Goal: Task Accomplishment & Management: Complete application form

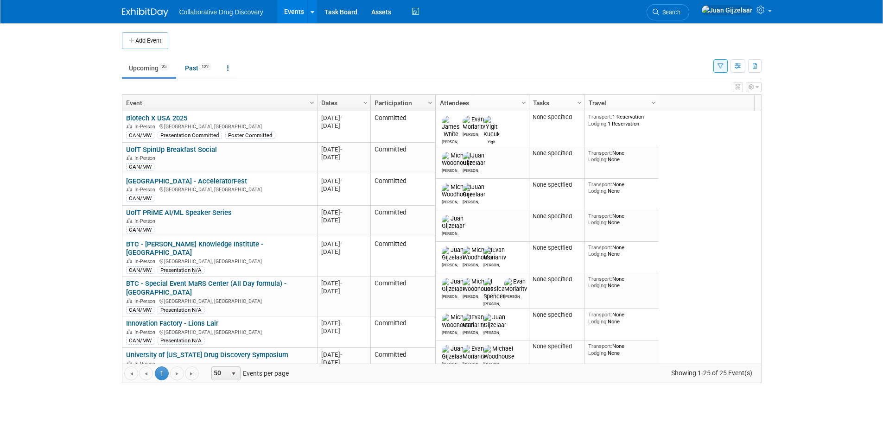
click at [722, 71] on button "button" at bounding box center [720, 65] width 14 height 13
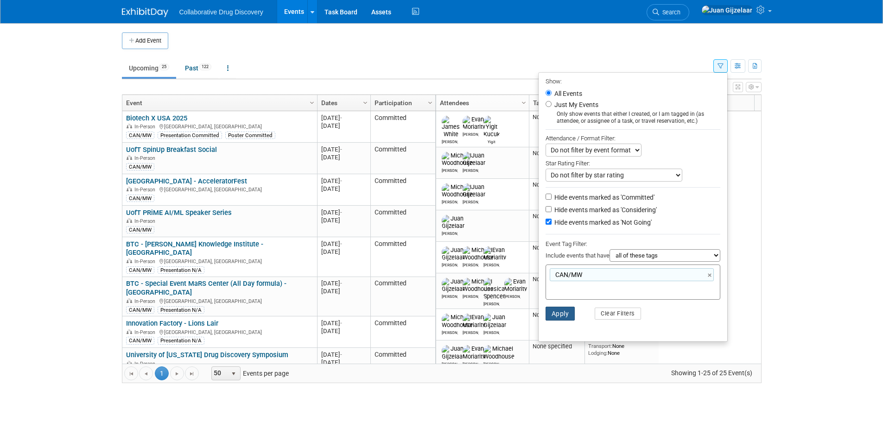
click at [554, 319] on button "Apply" at bounding box center [561, 314] width 30 height 14
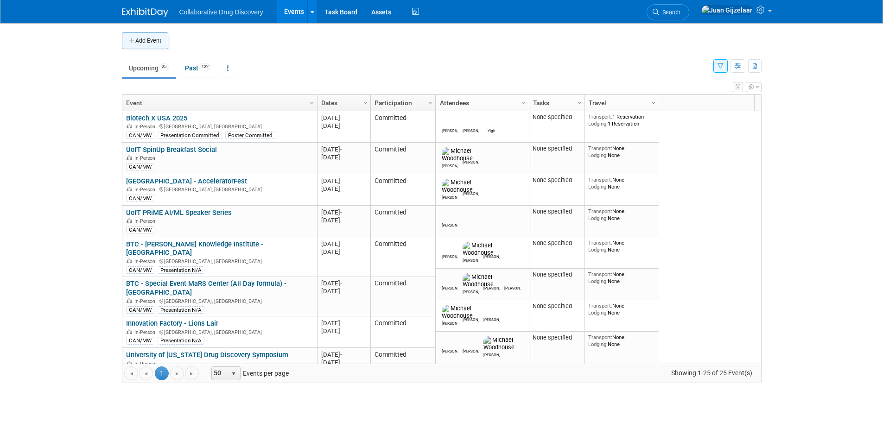
click at [144, 42] on button "Add Event" at bounding box center [145, 40] width 46 height 17
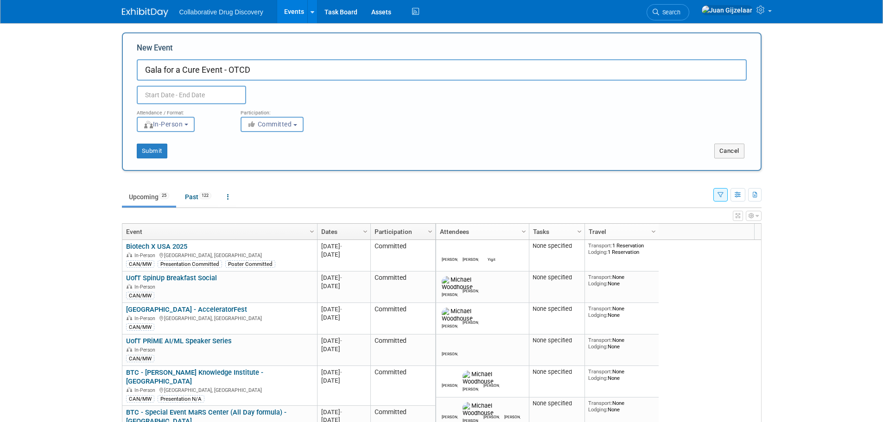
type input "Gala for a Cure Event - OTCD"
click at [161, 93] on input "text" at bounding box center [191, 95] width 109 height 19
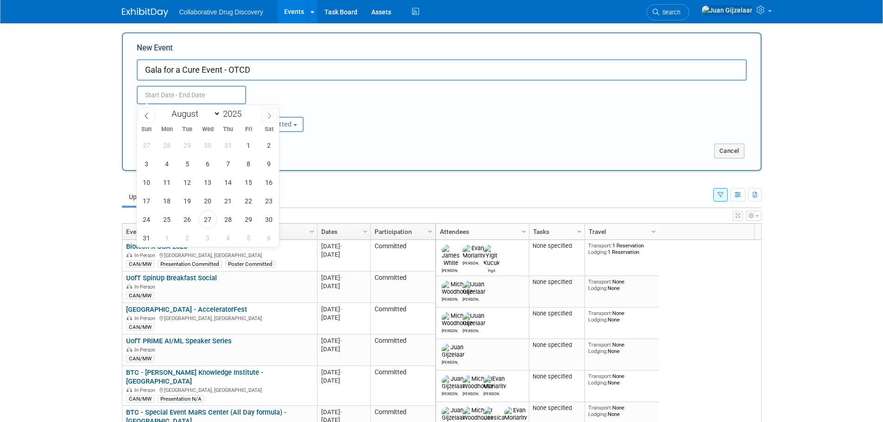
click at [267, 115] on icon at bounding box center [269, 116] width 6 height 6
select select "8"
click at [251, 166] on span "12" at bounding box center [249, 164] width 18 height 18
type input "[DATE] to [DATE]"
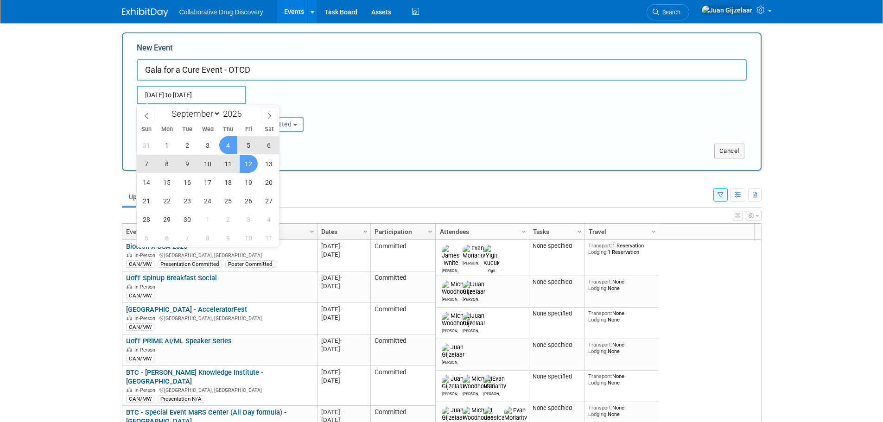
click at [416, 144] on div "Submit Cancel" at bounding box center [442, 151] width 638 height 15
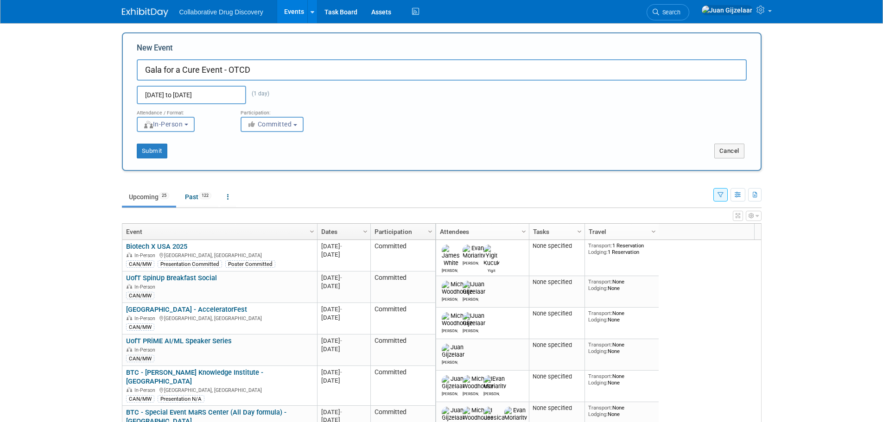
click at [178, 127] on span "In-Person" at bounding box center [163, 124] width 40 height 7
click at [337, 126] on div "Participation: <i class="fas fa-thumbs-up" style="color: #a5a5a5; padding-right…" at bounding box center [286, 118] width 104 height 28
click at [291, 127] on span "Committed" at bounding box center [269, 124] width 45 height 7
click at [280, 154] on label "Considering" at bounding box center [276, 159] width 61 height 12
click at [249, 157] on input "Considering" at bounding box center [246, 160] width 6 height 6
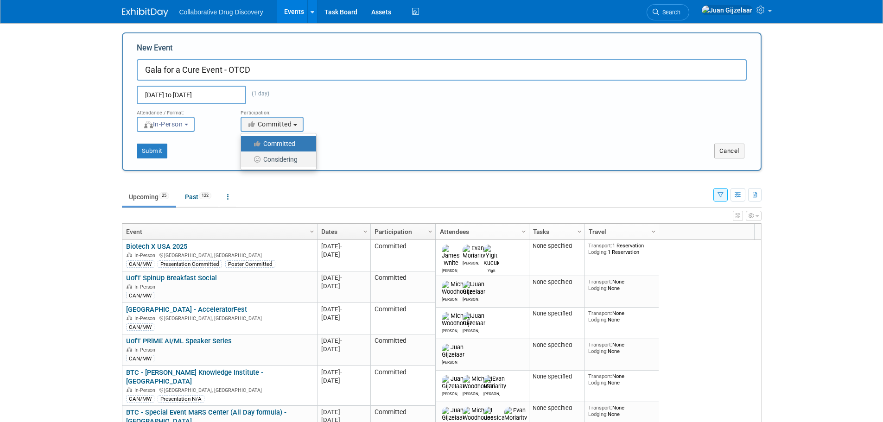
select select "2"
click at [157, 150] on button "Submit" at bounding box center [152, 151] width 31 height 15
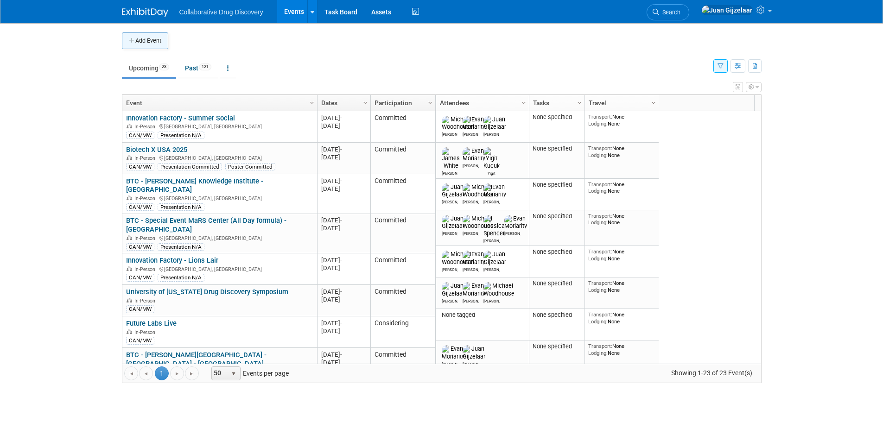
click at [145, 45] on button "Add Event" at bounding box center [145, 40] width 46 height 17
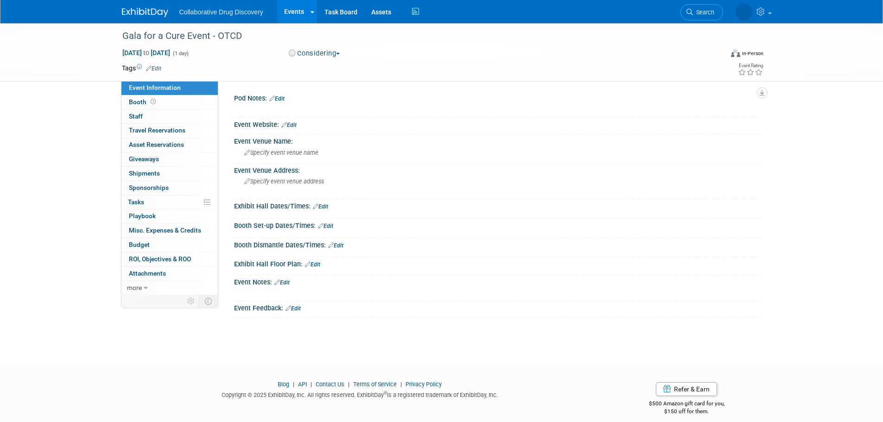
click at [153, 68] on link "Edit" at bounding box center [153, 68] width 15 height 6
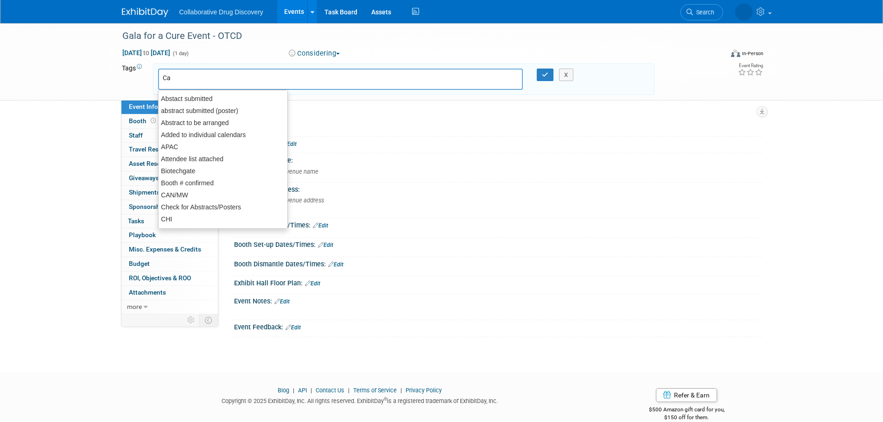
type input "Can"
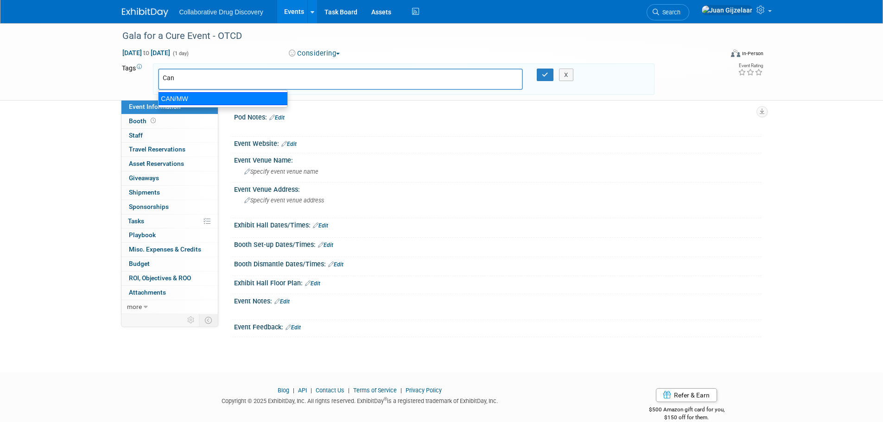
click at [245, 98] on div "CAN/MW" at bounding box center [223, 98] width 130 height 13
type input "CAN/MW"
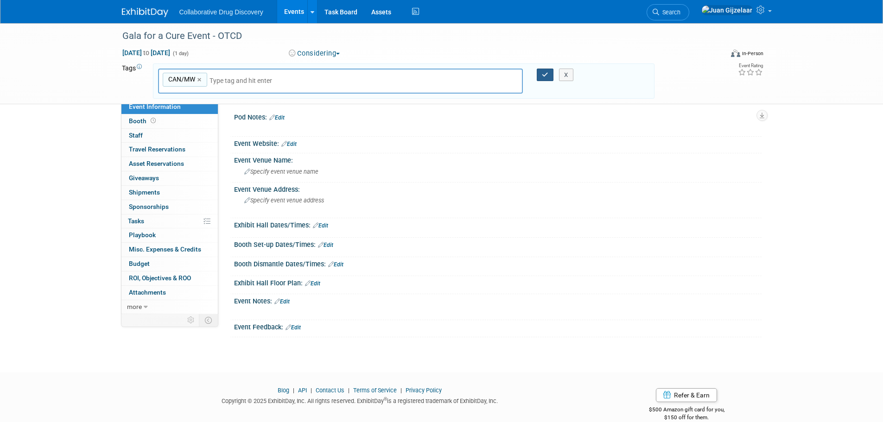
click at [544, 71] on button "button" at bounding box center [545, 75] width 17 height 13
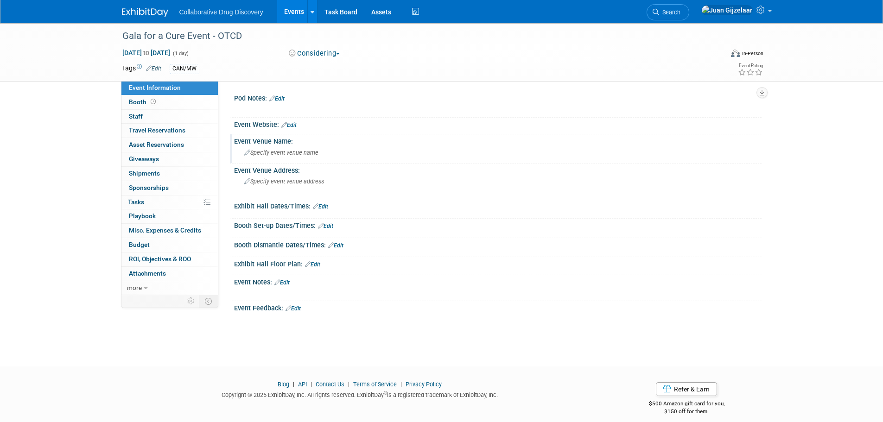
click at [307, 153] on span "Specify event venue name" at bounding box center [281, 152] width 74 height 7
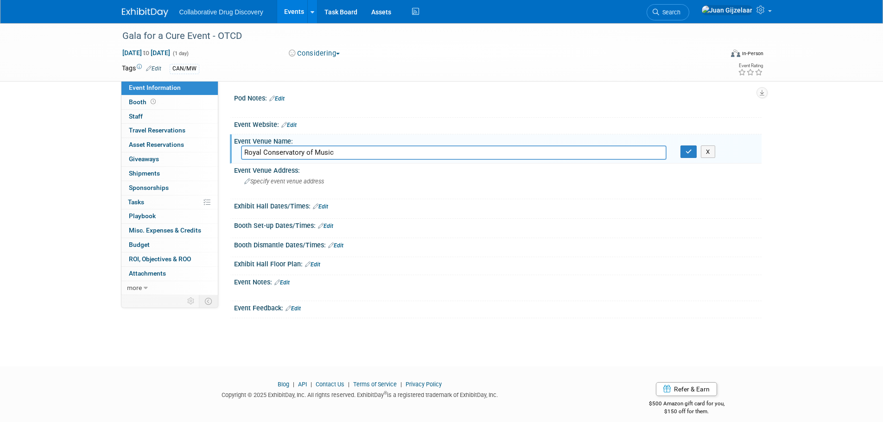
type input "Royal Conservatory of Music"
click at [277, 182] on span "Specify event venue address" at bounding box center [284, 181] width 80 height 7
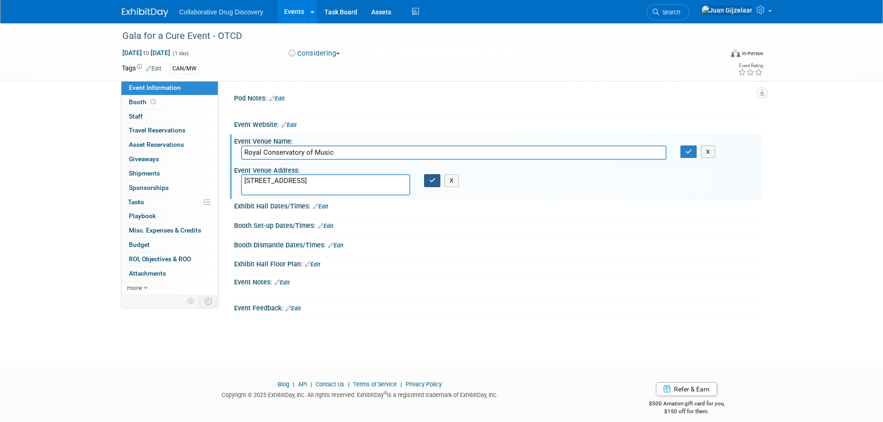
type textarea "[STREET_ADDRESS]"
click at [431, 184] on icon "button" at bounding box center [432, 181] width 6 height 6
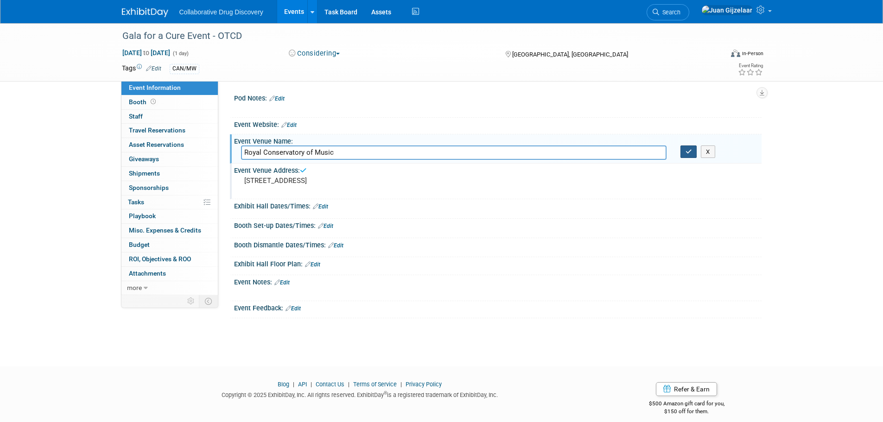
click at [688, 153] on icon "button" at bounding box center [689, 152] width 6 height 6
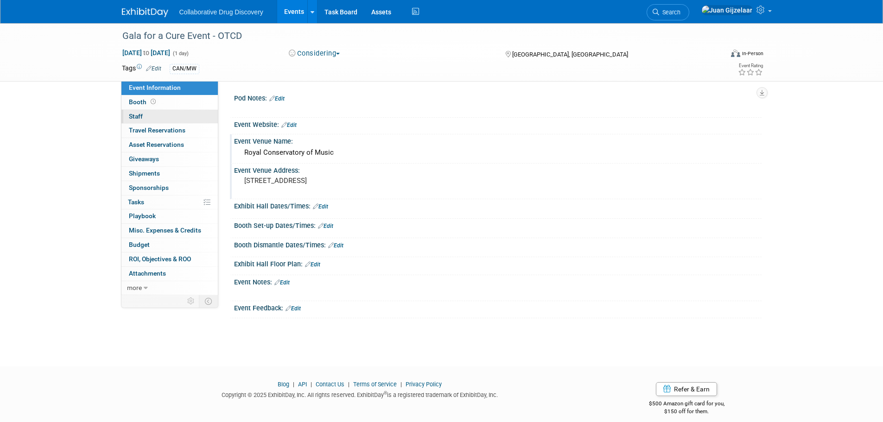
click at [141, 116] on span "Staff 0" at bounding box center [136, 116] width 14 height 7
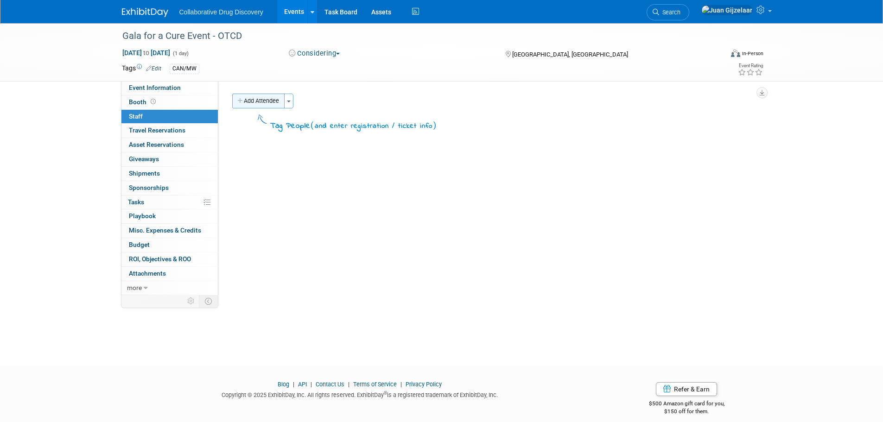
click at [259, 103] on button "Add Attendee" at bounding box center [258, 101] width 52 height 15
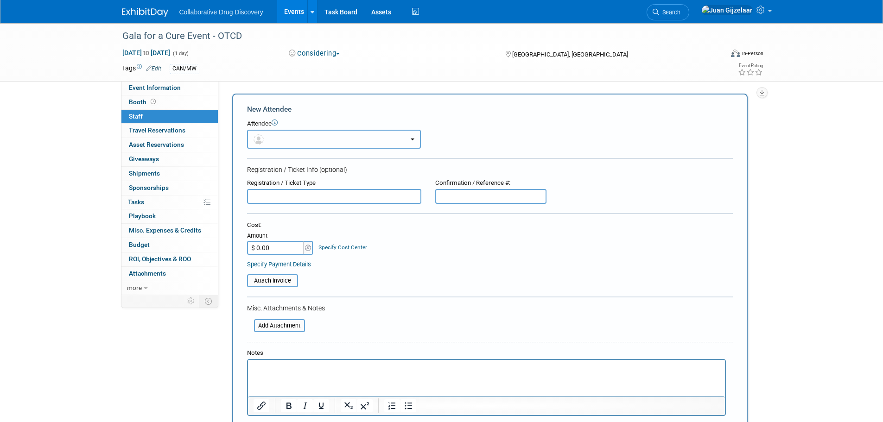
click at [370, 135] on button "button" at bounding box center [334, 139] width 174 height 19
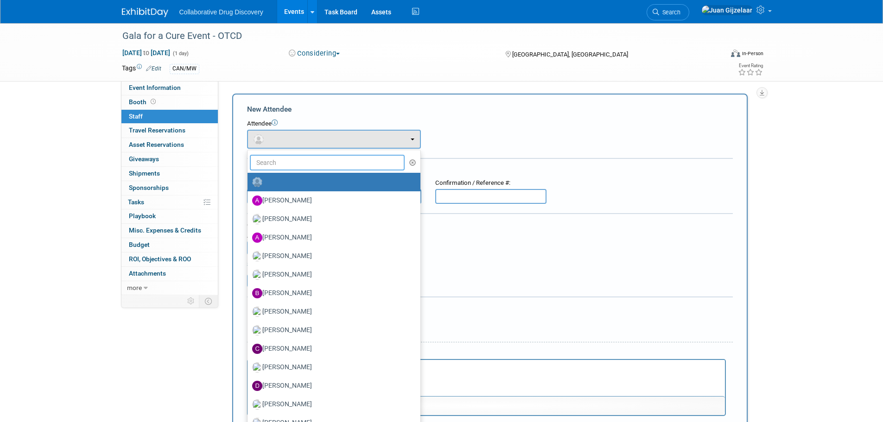
click at [317, 159] on input "text" at bounding box center [327, 163] width 155 height 16
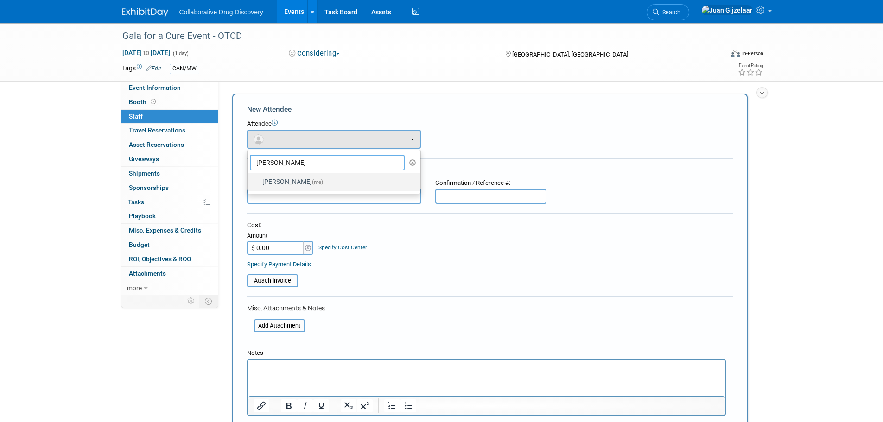
type input "juan"
click at [313, 183] on span "(me)" at bounding box center [317, 182] width 11 height 6
click at [249, 183] on input "Juan Gijzelaar (me)" at bounding box center [246, 181] width 6 height 6
select select "b961d4fc-704f-4e20-acee-990297b6cd45"
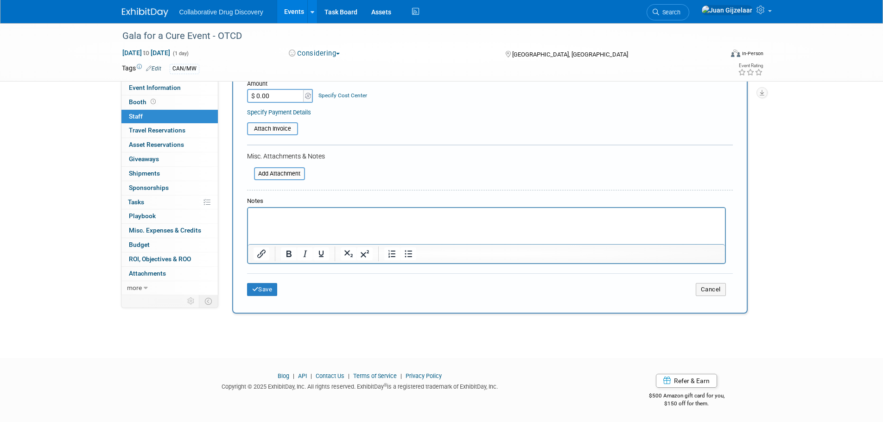
scroll to position [184, 0]
click at [257, 286] on icon "submit" at bounding box center [255, 289] width 6 height 6
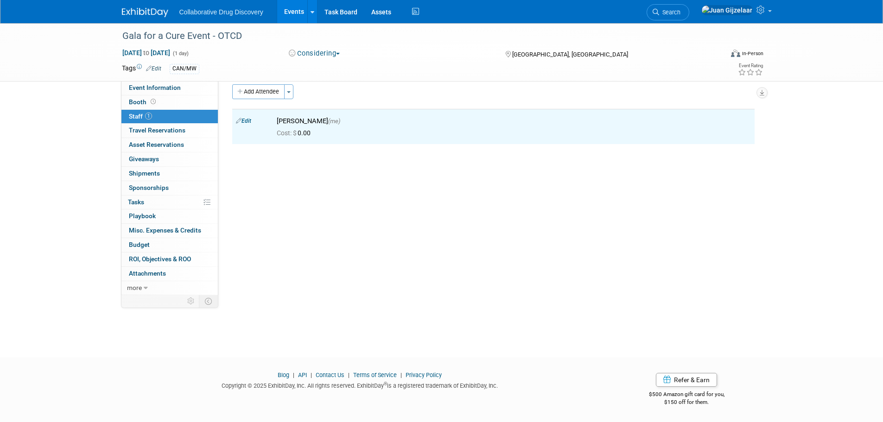
scroll to position [0, 0]
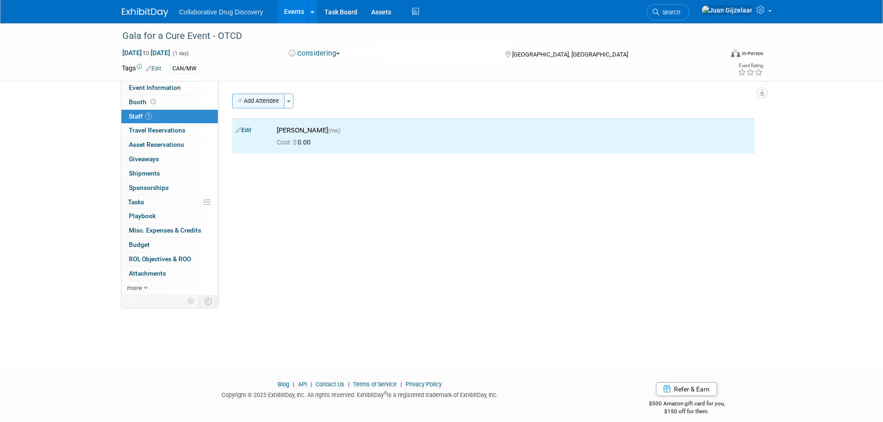
click at [258, 96] on button "Add Attendee" at bounding box center [258, 101] width 52 height 15
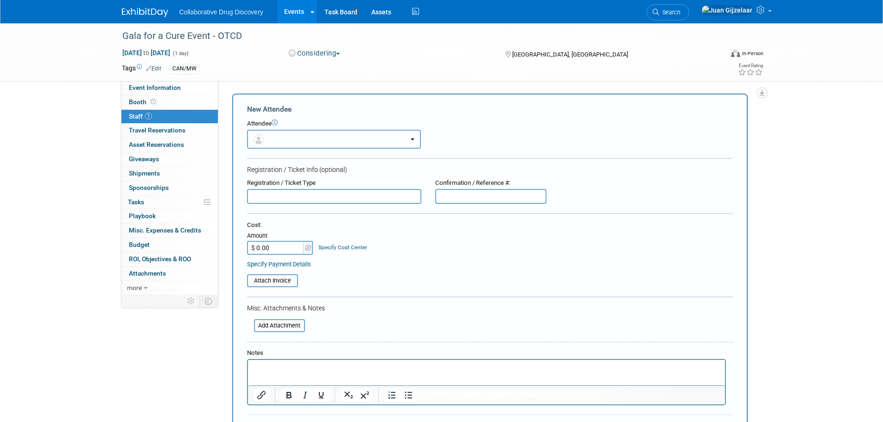
click at [315, 145] on button "button" at bounding box center [334, 139] width 174 height 19
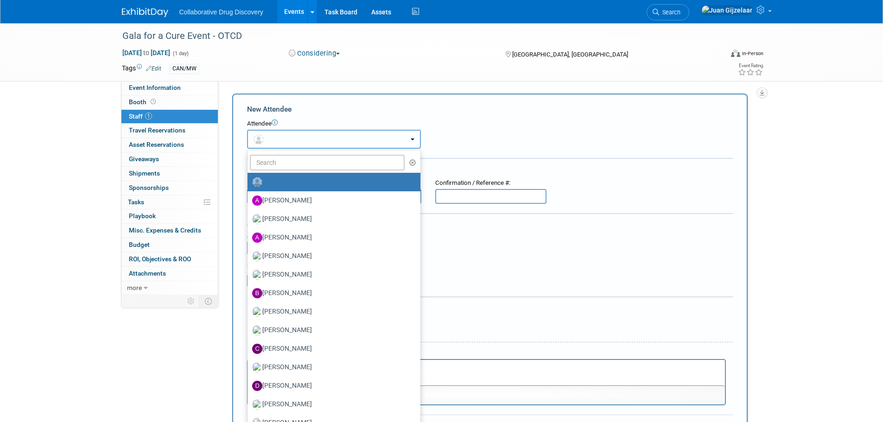
click at [317, 138] on button "button" at bounding box center [334, 139] width 174 height 19
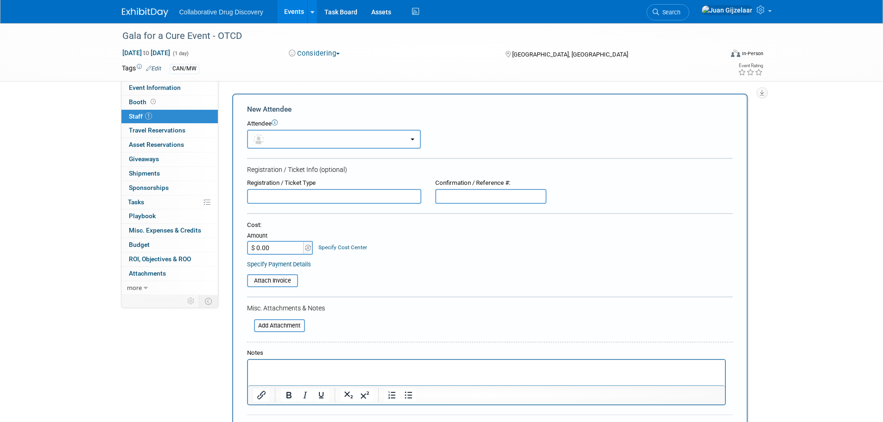
click at [305, 140] on button "button" at bounding box center [334, 139] width 174 height 19
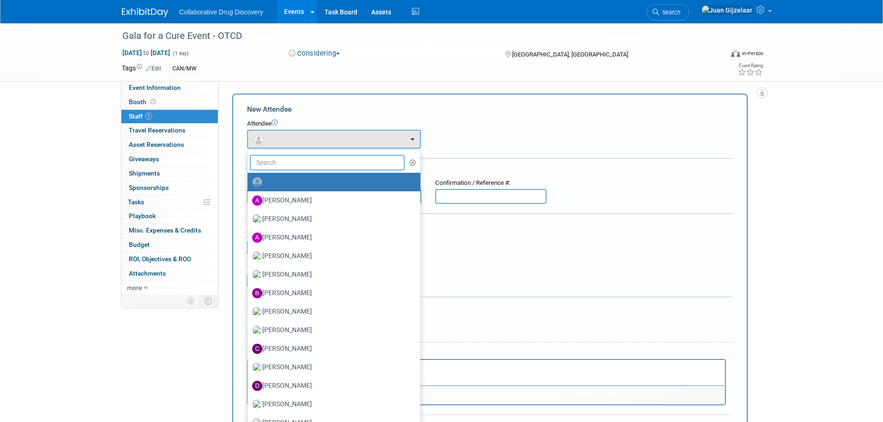
click at [292, 165] on input "text" at bounding box center [327, 163] width 155 height 16
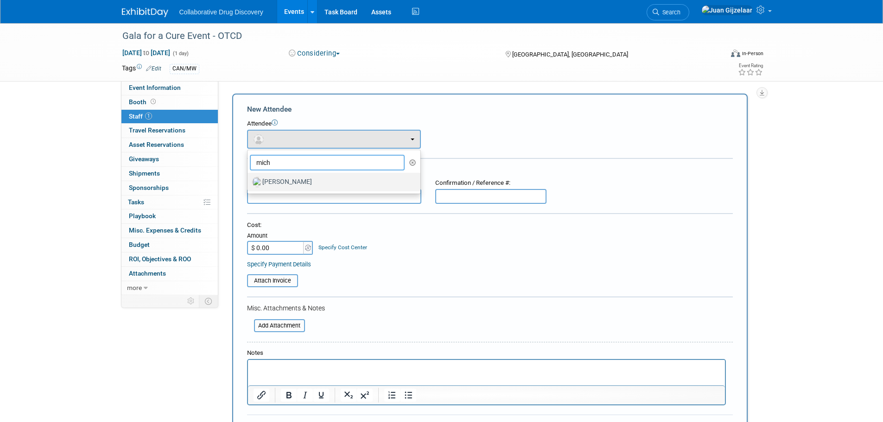
type input "mich"
click at [303, 183] on label "[PERSON_NAME]" at bounding box center [331, 182] width 159 height 15
click at [249, 183] on input "[PERSON_NAME]" at bounding box center [246, 181] width 6 height 6
select select "c3e81ee7-1082-46ec-8c9d-fb36e02a9795"
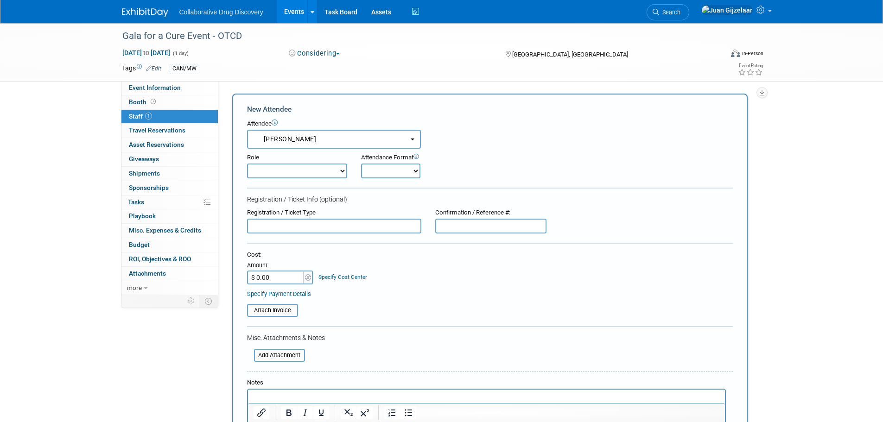
click at [306, 172] on select "Considering Demonstrator Host Planner Presenter Sales Representative Set-up/Dis…" at bounding box center [297, 171] width 100 height 15
select select "4"
click at [247, 164] on select "Considering Demonstrator Host Planner Presenter Sales Representative Set-up/Dis…" at bounding box center [297, 171] width 100 height 15
click at [407, 171] on select "Onsite Remote" at bounding box center [390, 171] width 59 height 15
select select "1"
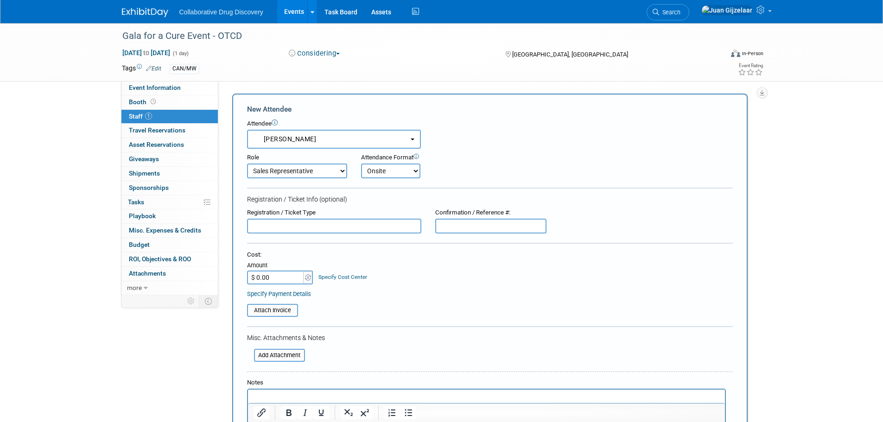
click at [361, 164] on select "Onsite Remote" at bounding box center [390, 171] width 59 height 15
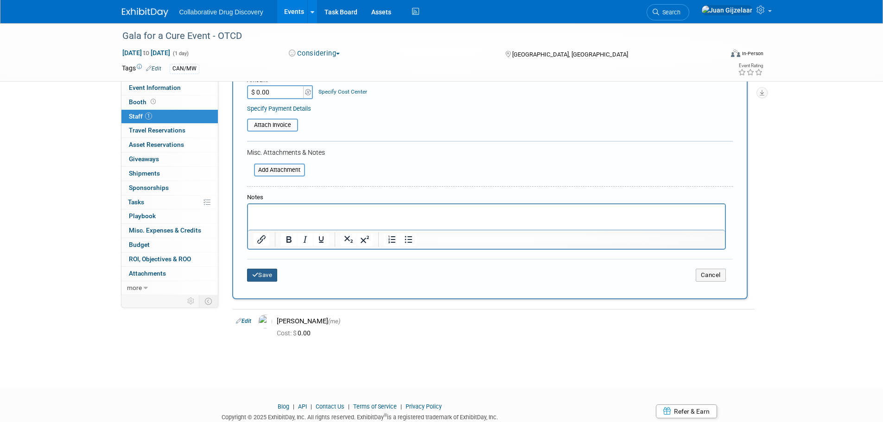
click at [266, 275] on button "Save" at bounding box center [262, 275] width 31 height 13
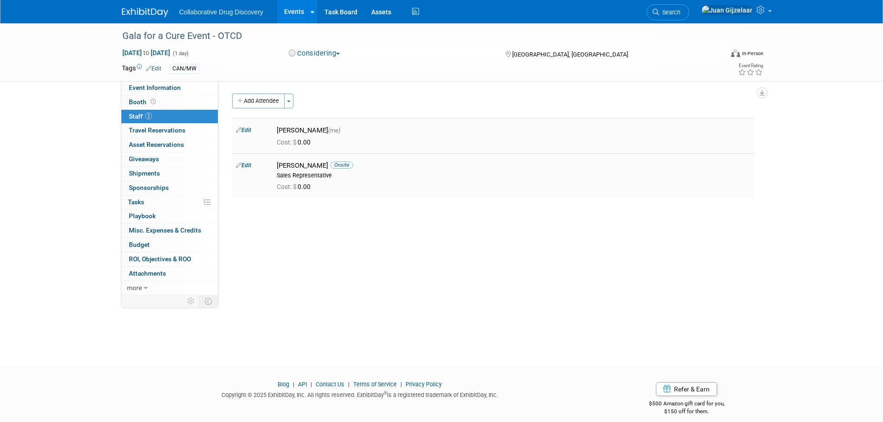
click at [302, 130] on div "Juan Gijzelaar (me)" at bounding box center [514, 130] width 474 height 9
click at [401, 137] on div "Cost: $ 0.00" at bounding box center [514, 141] width 488 height 13
click at [249, 131] on link "Edit" at bounding box center [243, 130] width 15 height 6
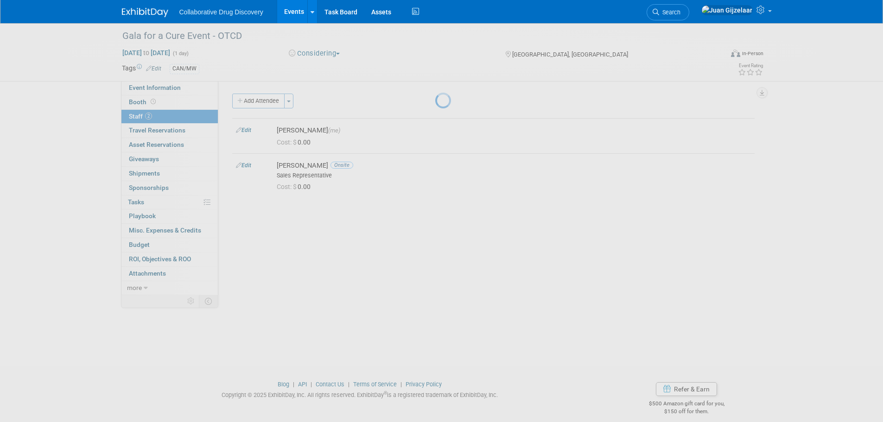
select select "b961d4fc-704f-4e20-acee-990297b6cd45"
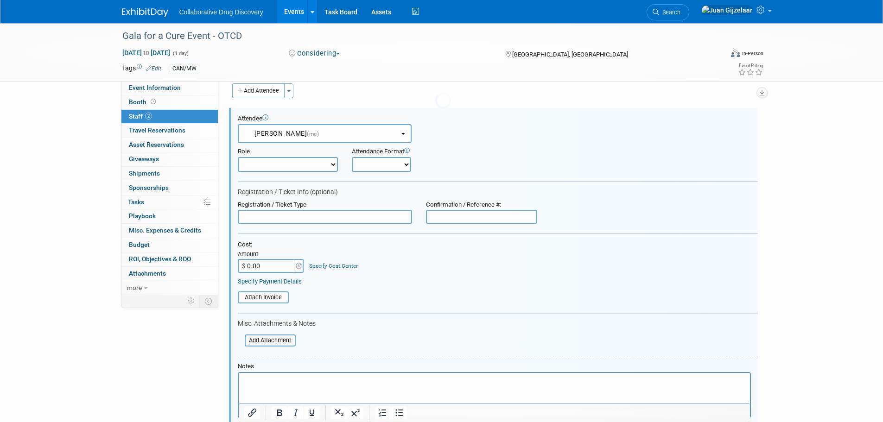
scroll to position [13, 0]
click at [287, 156] on select "Considering Demonstrator Host Planner Presenter Sales Representative Set-up/Dis…" at bounding box center [288, 161] width 100 height 15
select select "4"
click at [238, 154] on select "Considering Demonstrator Host Planner Presenter Sales Representative Set-up/Dis…" at bounding box center [288, 161] width 100 height 15
drag, startPoint x: 377, startPoint y: 161, endPoint x: 381, endPoint y: 167, distance: 6.8
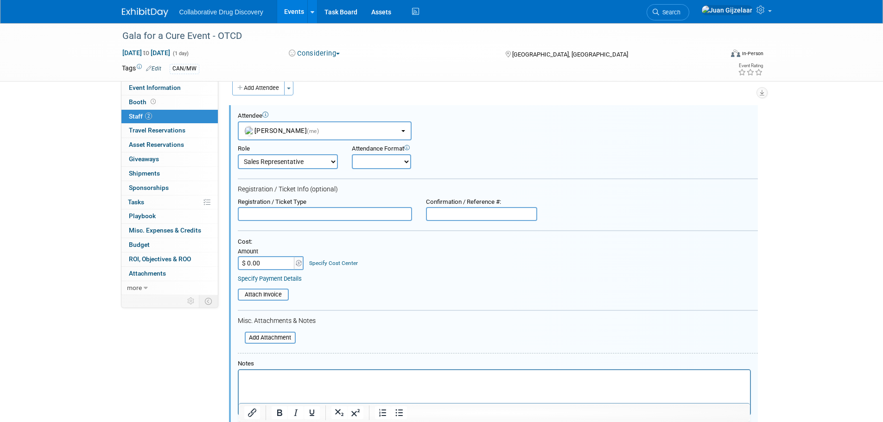
click at [377, 161] on select "Onsite Remote" at bounding box center [381, 161] width 59 height 15
select select "1"
click at [352, 154] on select "Onsite Remote" at bounding box center [381, 161] width 59 height 15
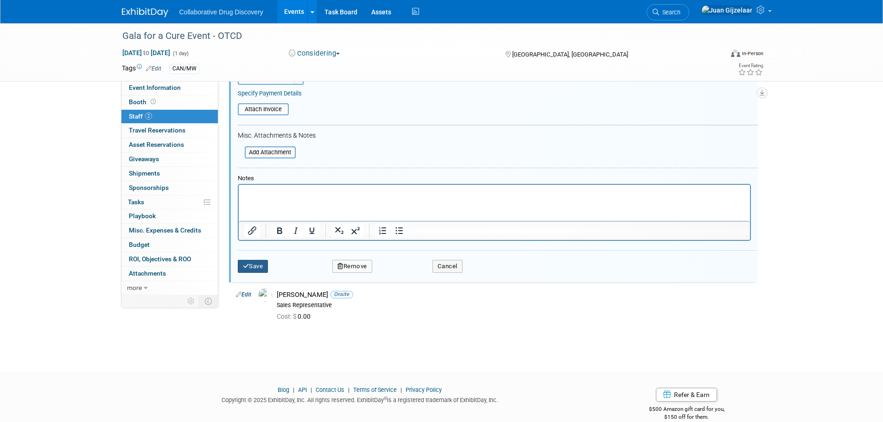
click at [261, 267] on button "Save" at bounding box center [253, 266] width 31 height 13
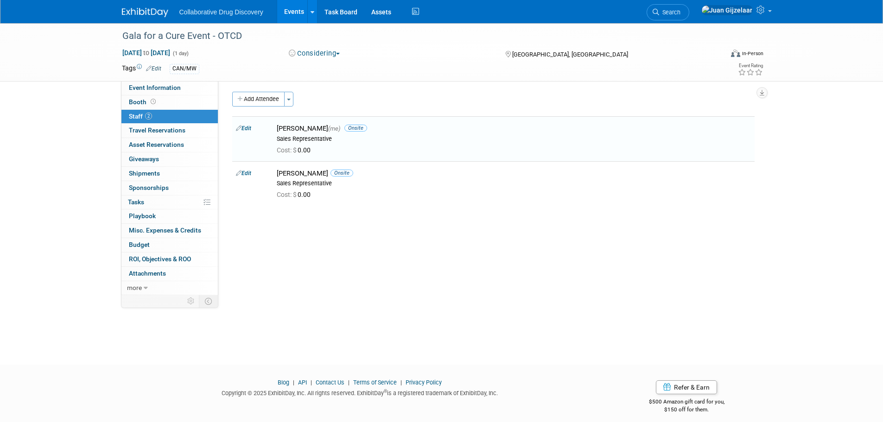
scroll to position [0, 0]
click at [139, 287] on span "more" at bounding box center [134, 287] width 15 height 7
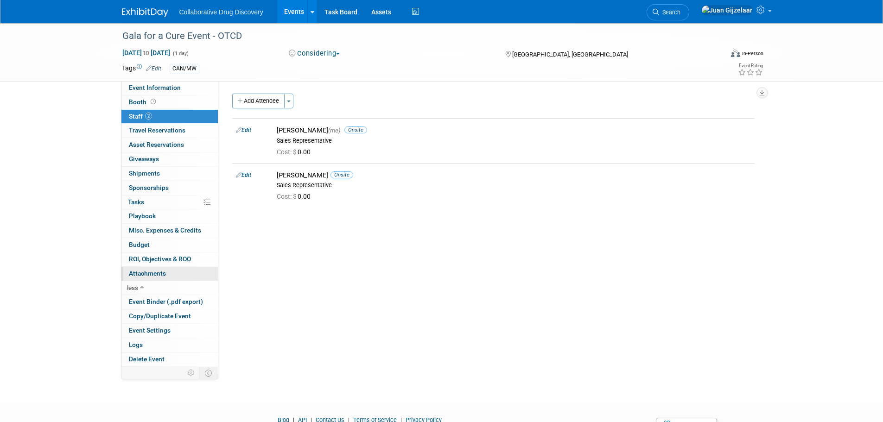
click at [149, 274] on span "Attachments 0" at bounding box center [147, 273] width 37 height 7
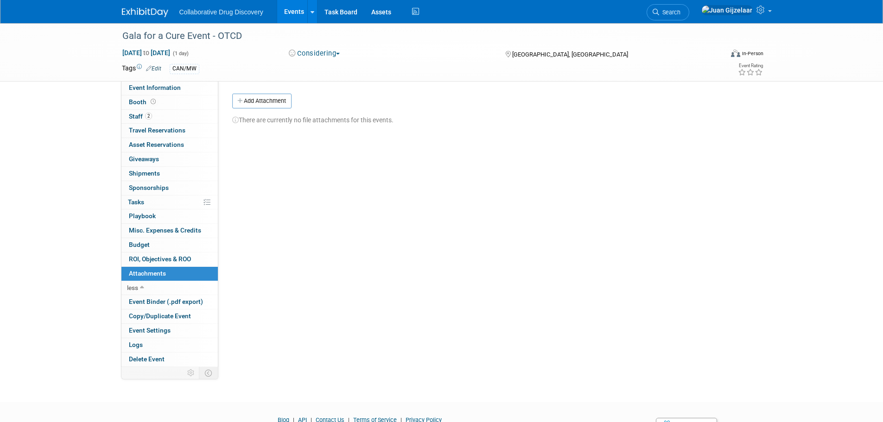
click at [261, 106] on button "Add Attachment" at bounding box center [261, 101] width 59 height 15
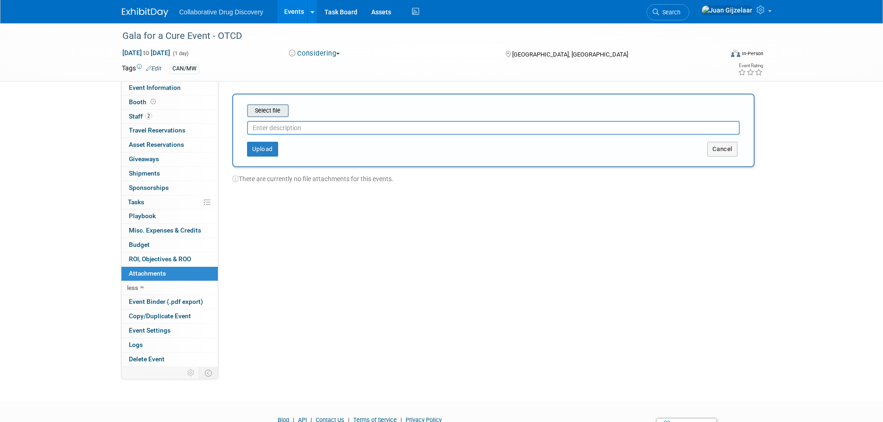
click at [272, 110] on input "file" at bounding box center [233, 110] width 110 height 11
click at [252, 149] on button "Upload" at bounding box center [262, 145] width 31 height 15
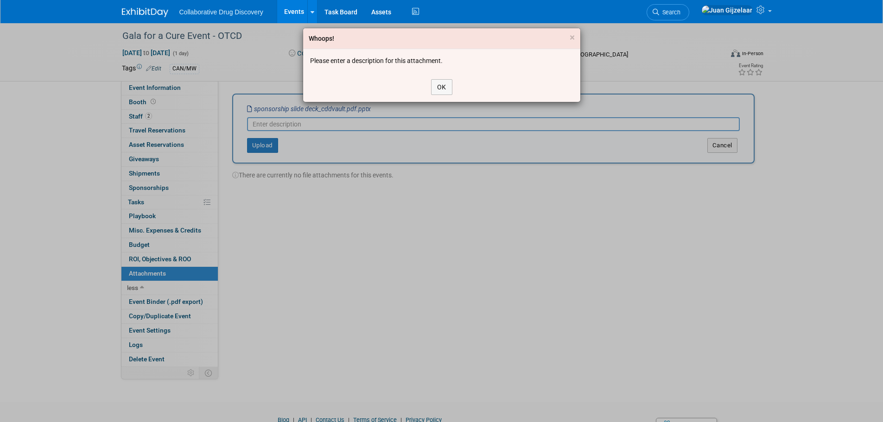
click at [283, 127] on div "Whoops! × Please enter a description for this attachment. OK" at bounding box center [441, 211] width 883 height 422
click at [442, 89] on button "OK" at bounding box center [441, 87] width 21 height 16
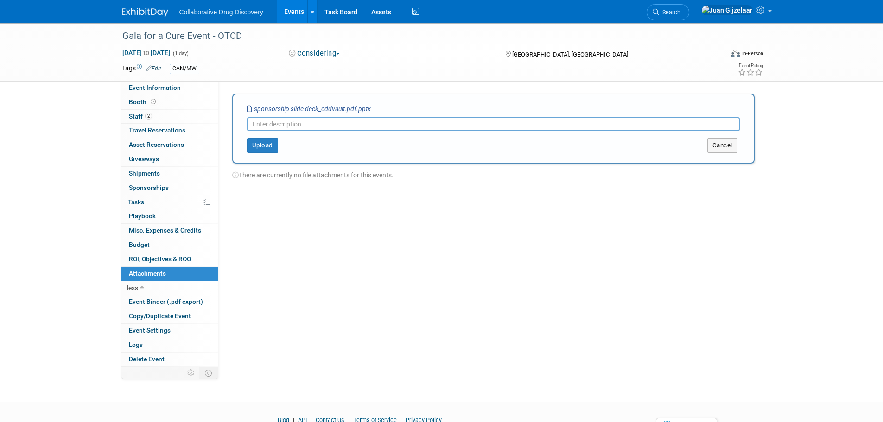
click at [324, 123] on input "text" at bounding box center [493, 124] width 493 height 14
type input "Sponsorship Package"
click at [268, 149] on button "Upload" at bounding box center [262, 145] width 31 height 15
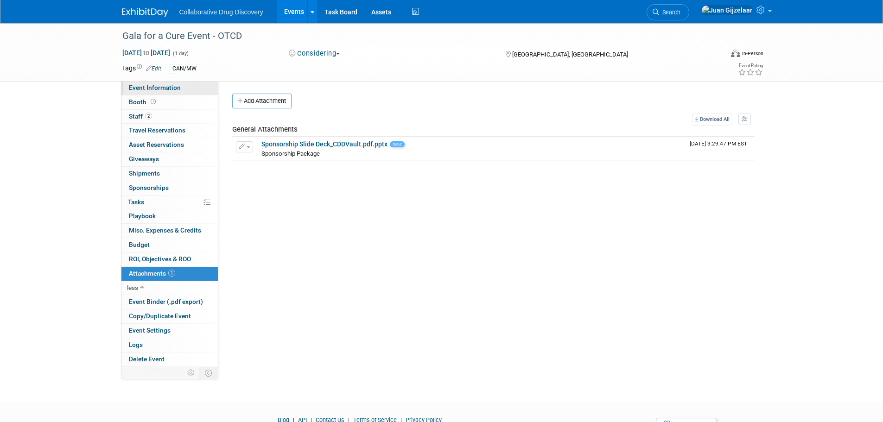
click at [167, 88] on span "Event Information" at bounding box center [155, 87] width 52 height 7
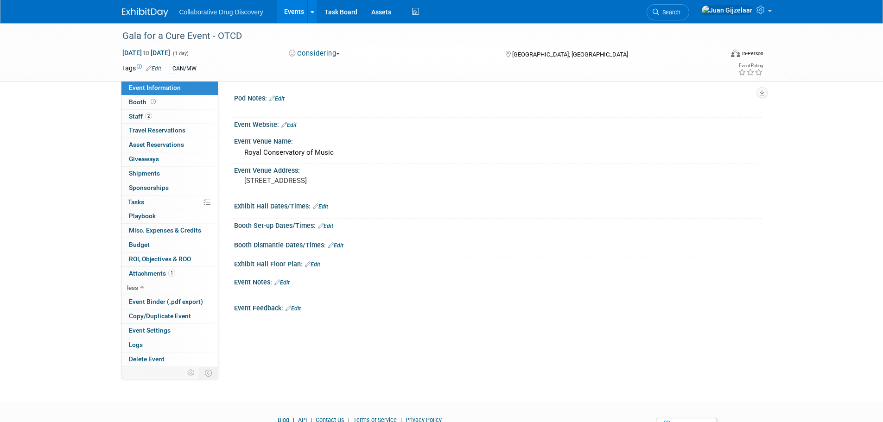
click at [294, 125] on link "Edit" at bounding box center [288, 125] width 15 height 6
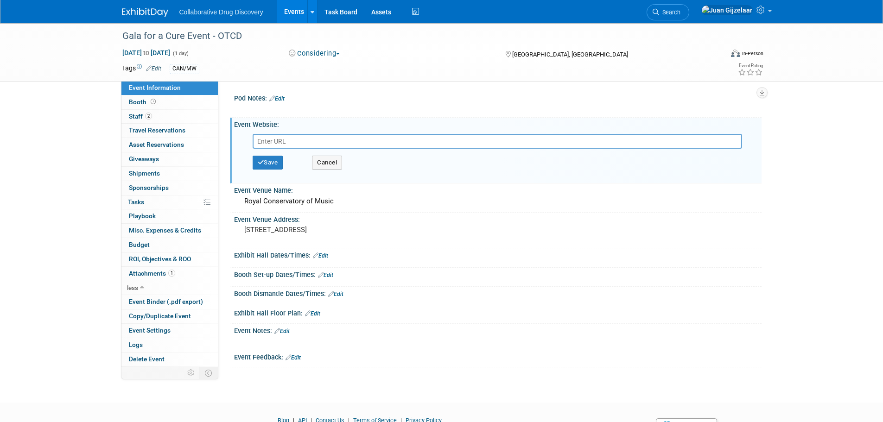
click at [352, 141] on input "text" at bounding box center [498, 141] width 490 height 15
type input "[URL][DOMAIN_NAME][DATE]"
click at [270, 164] on button "Save" at bounding box center [268, 163] width 31 height 14
